Goal: Check status

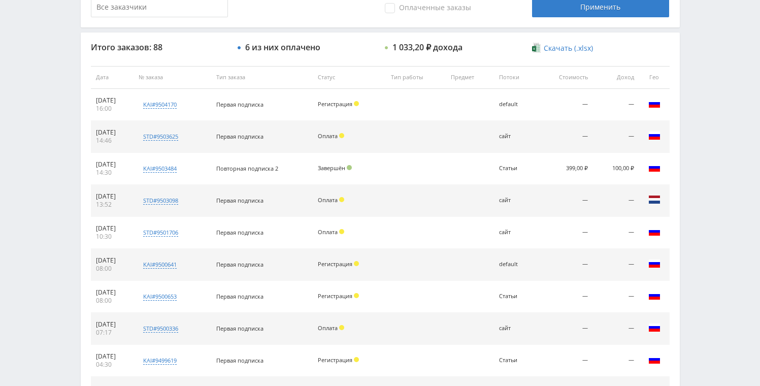
scroll to position [3, 0]
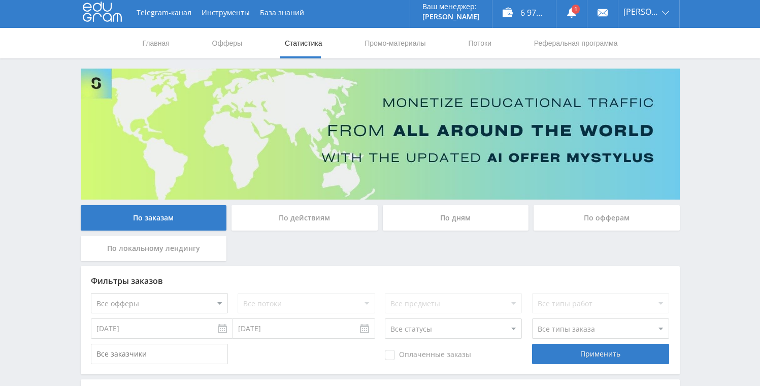
click at [407, 210] on div "По дням" at bounding box center [456, 217] width 146 height 25
click at [0, 0] on input "По дням" at bounding box center [0, 0] width 0 height 0
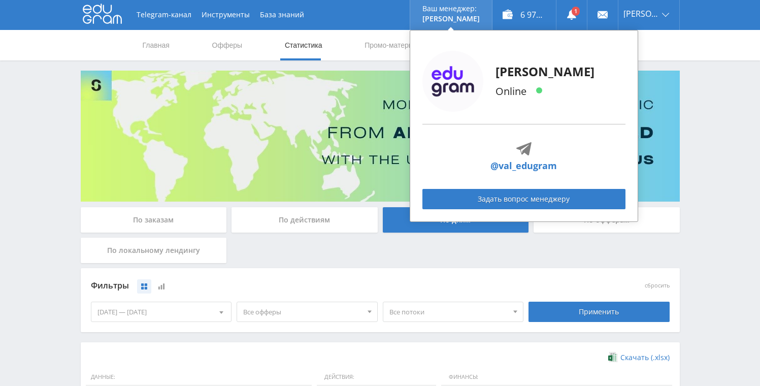
scroll to position [0, 0]
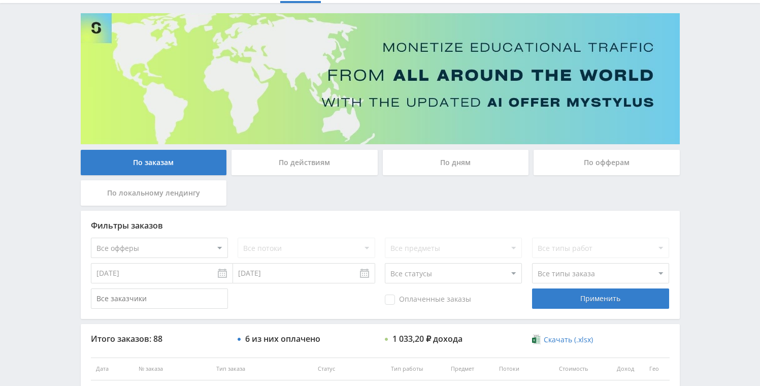
scroll to position [325, 0]
